Goal: Communication & Community: Answer question/provide support

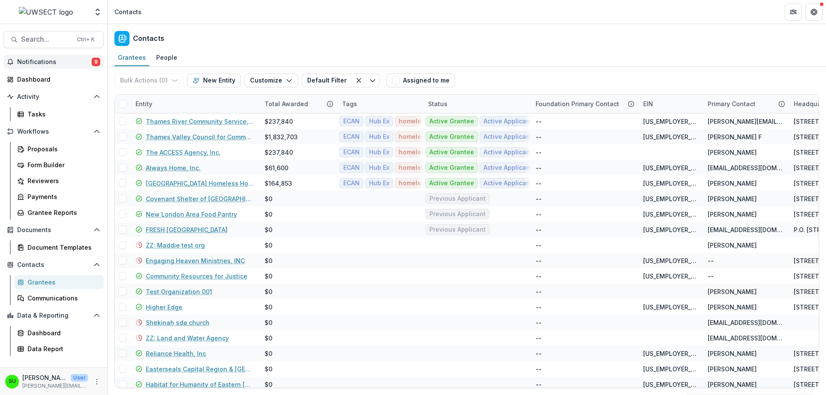
click at [38, 59] on span "Notifications" at bounding box center [54, 62] width 74 height 7
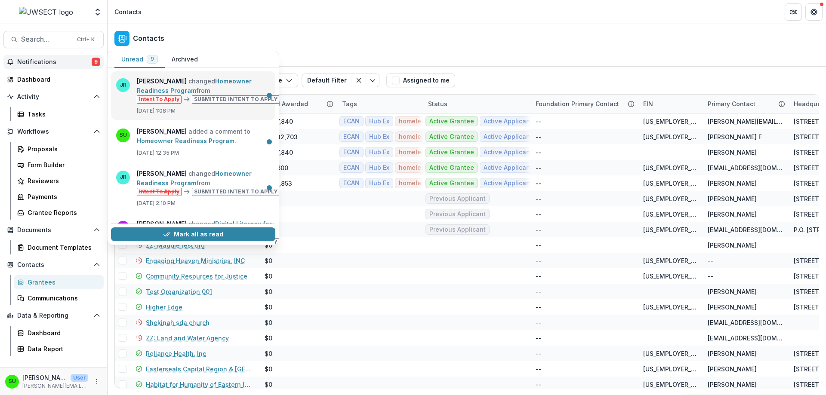
click at [241, 94] on link "Homeowner Readiness Program" at bounding box center [194, 85] width 115 height 17
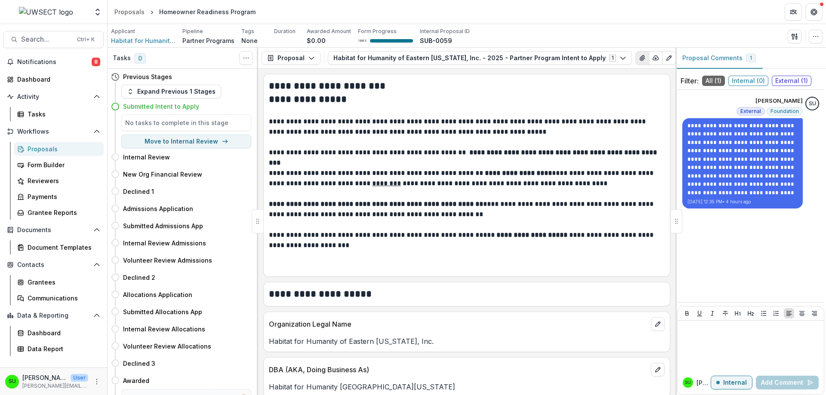
click at [640, 59] on icon "View Attached Files" at bounding box center [642, 58] width 5 height 5
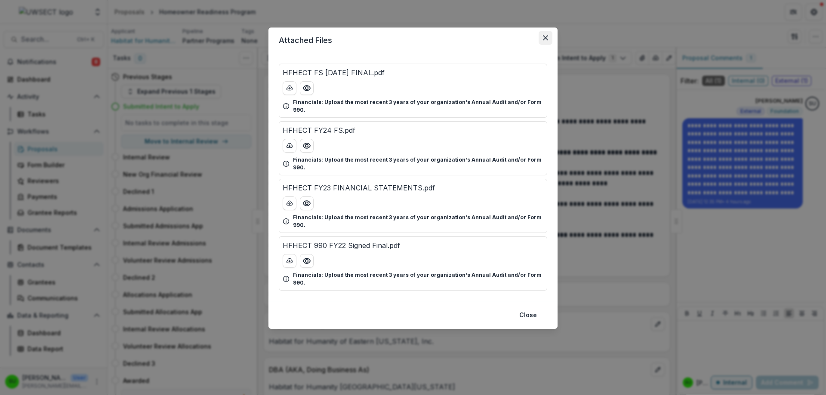
click at [546, 35] on icon "Close" at bounding box center [545, 37] width 5 height 5
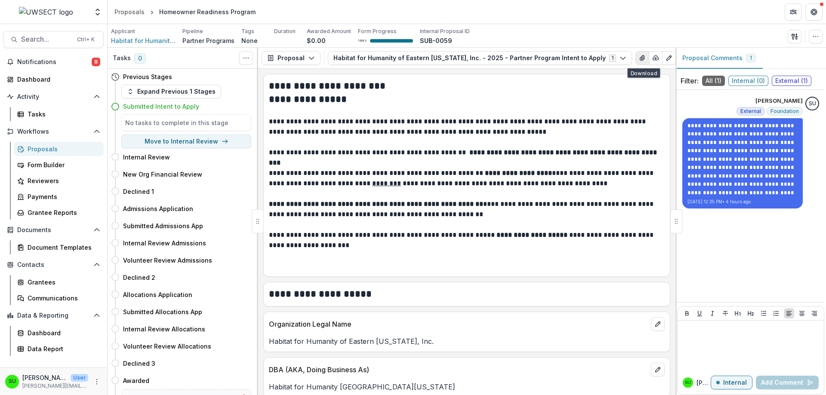
click at [639, 56] on icon "View Attached Files" at bounding box center [642, 58] width 7 height 7
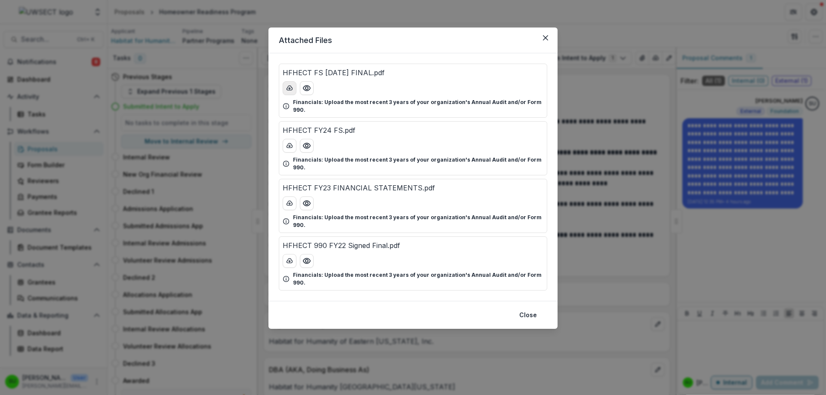
click at [290, 86] on icon "download-button" at bounding box center [289, 88] width 7 height 7
click at [289, 142] on icon "download-button" at bounding box center [289, 145] width 7 height 7
click at [291, 201] on icon "download-button" at bounding box center [290, 203] width 6 height 4
click at [289, 258] on icon "download-button" at bounding box center [289, 261] width 7 height 7
click at [545, 37] on icon "Close" at bounding box center [545, 37] width 5 height 5
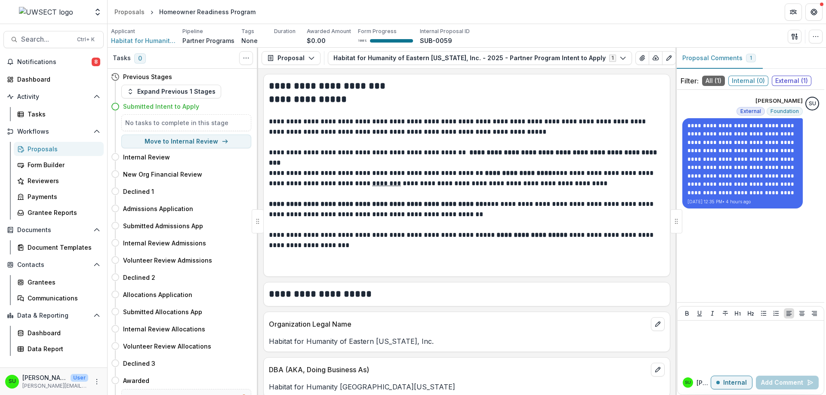
click at [596, 10] on header "Proposals Homeowner Readiness Program" at bounding box center [467, 12] width 719 height 24
click at [640, 60] on icon "View Attached Files" at bounding box center [642, 58] width 5 height 5
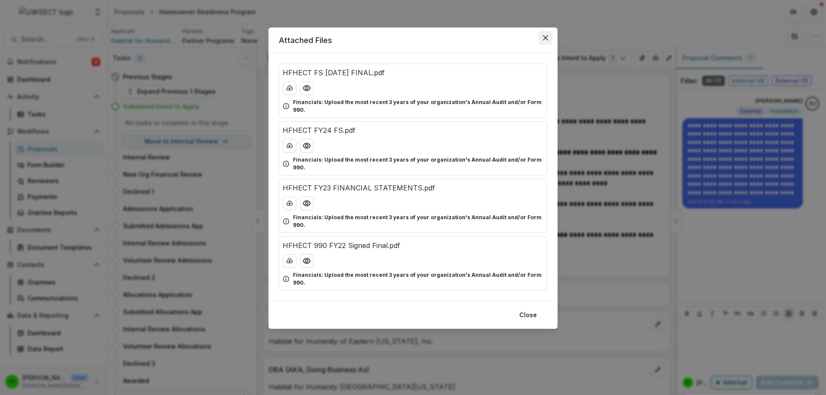
click at [548, 38] on icon "Close" at bounding box center [545, 37] width 5 height 5
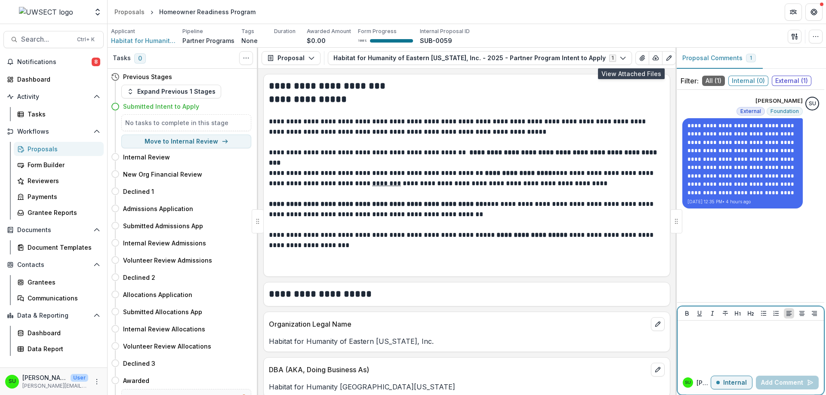
click at [724, 344] on div at bounding box center [750, 345] width 139 height 43
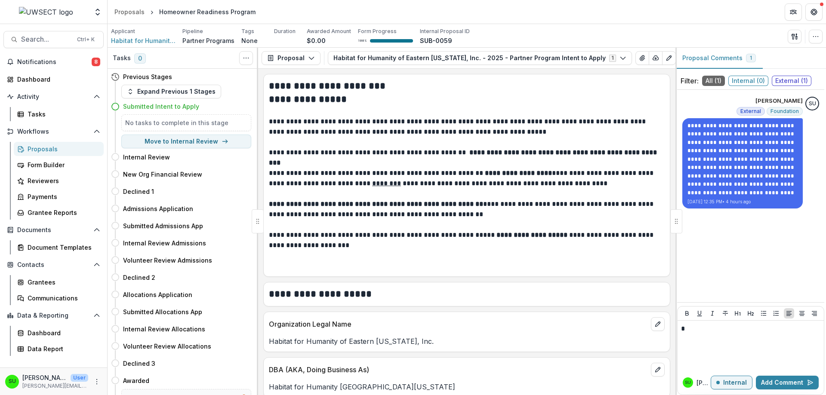
click at [796, 83] on span "External ( 1 )" at bounding box center [792, 81] width 40 height 10
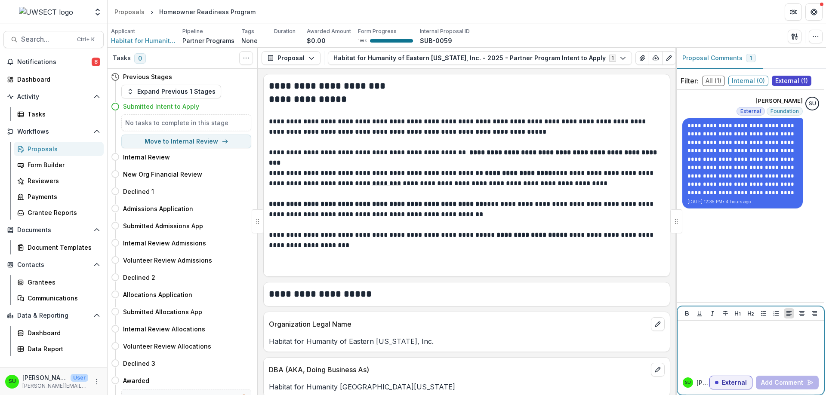
click at [755, 348] on div at bounding box center [750, 345] width 139 height 43
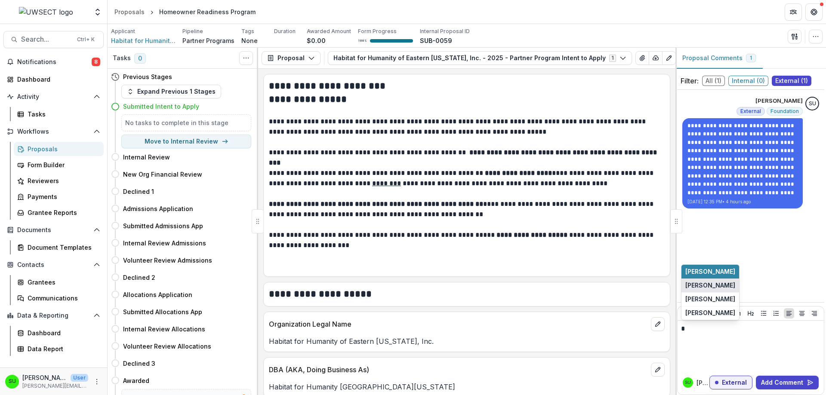
click at [722, 287] on button "[PERSON_NAME]" at bounding box center [711, 286] width 58 height 14
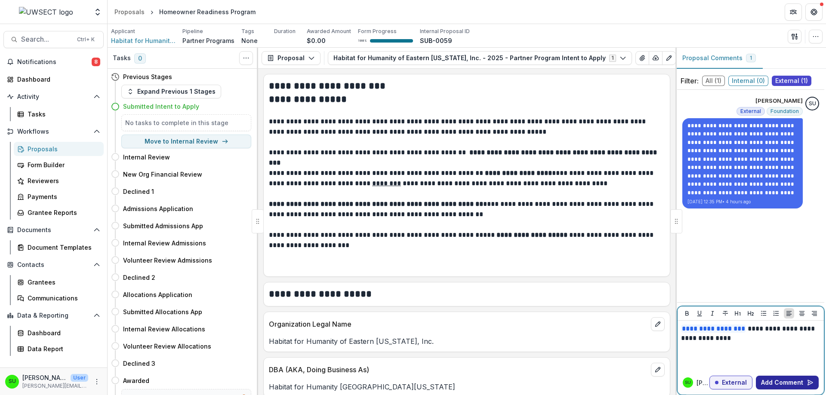
click at [785, 387] on button "Add Comment" at bounding box center [787, 383] width 63 height 14
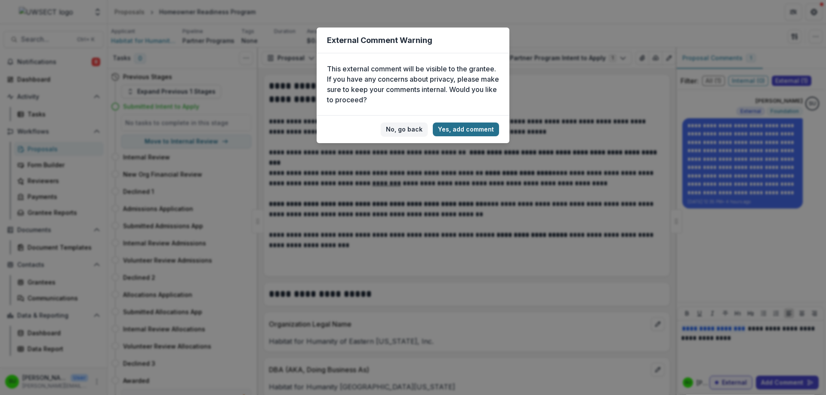
click at [474, 131] on button "Yes, add comment" at bounding box center [466, 130] width 66 height 14
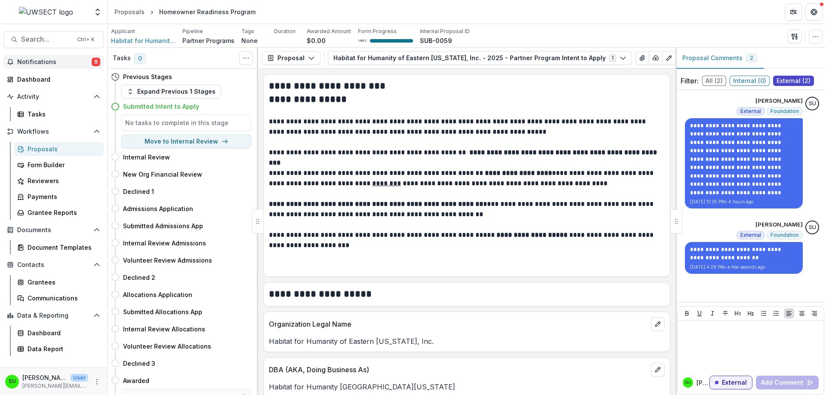
click at [79, 60] on span "Notifications" at bounding box center [54, 62] width 74 height 7
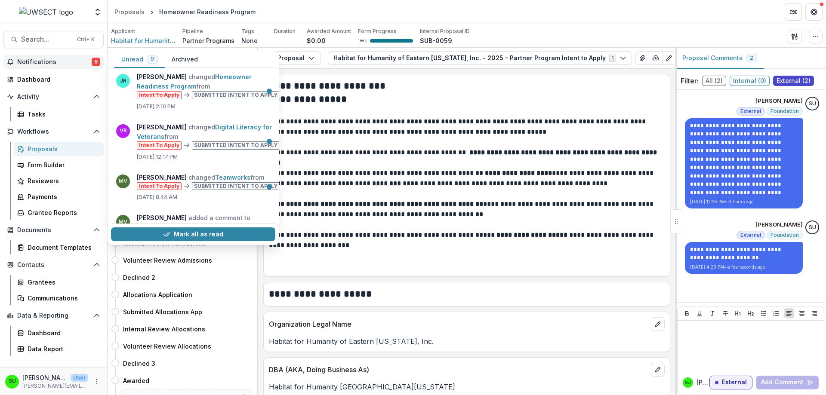
scroll to position [129, 0]
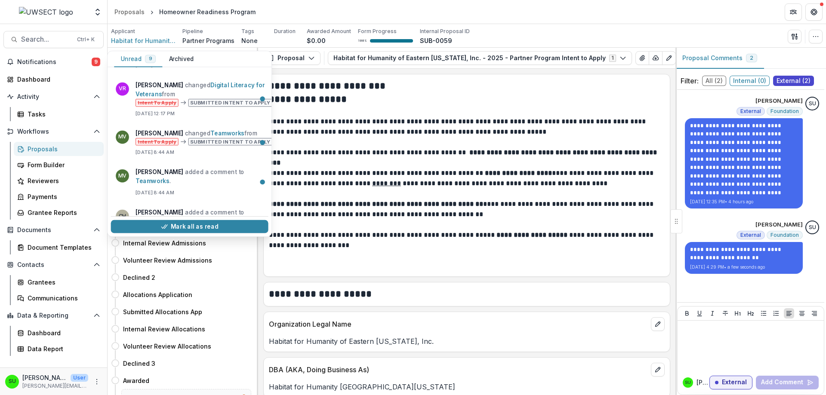
click at [305, 7] on header "Proposals Homeowner Readiness Program" at bounding box center [467, 12] width 719 height 24
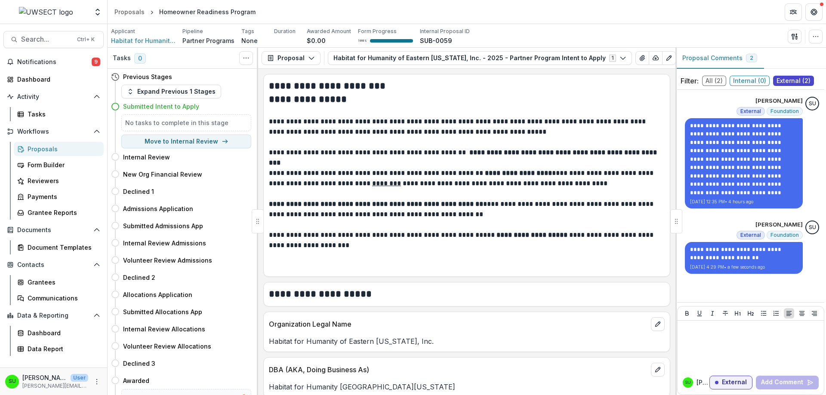
click at [42, 148] on div "Proposals" at bounding box center [62, 149] width 69 height 9
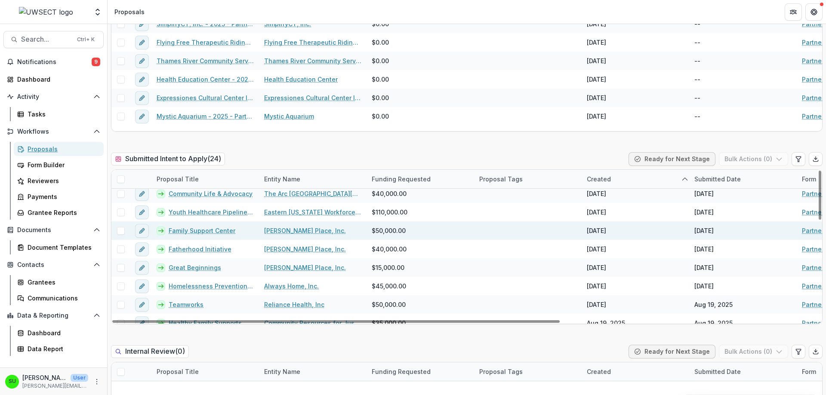
scroll to position [309, 0]
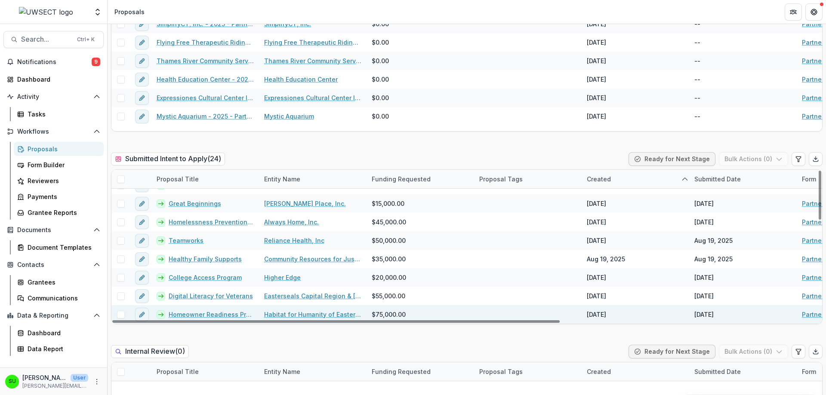
click at [209, 314] on link "Homeowner Readiness Program" at bounding box center [211, 314] width 85 height 9
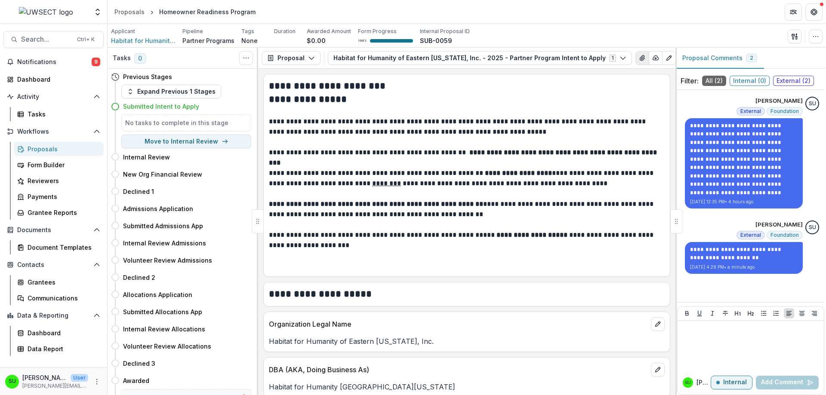
click at [640, 59] on icon "View Attached Files" at bounding box center [642, 58] width 5 height 5
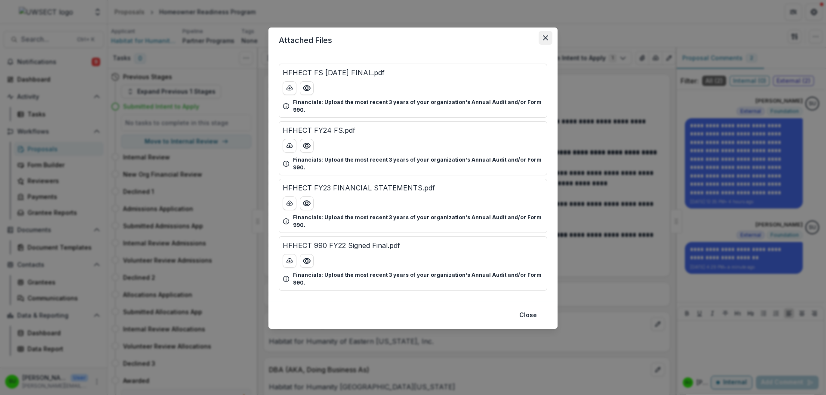
click at [543, 37] on icon "Close" at bounding box center [545, 37] width 5 height 5
